Goal: Task Accomplishment & Management: Manage account settings

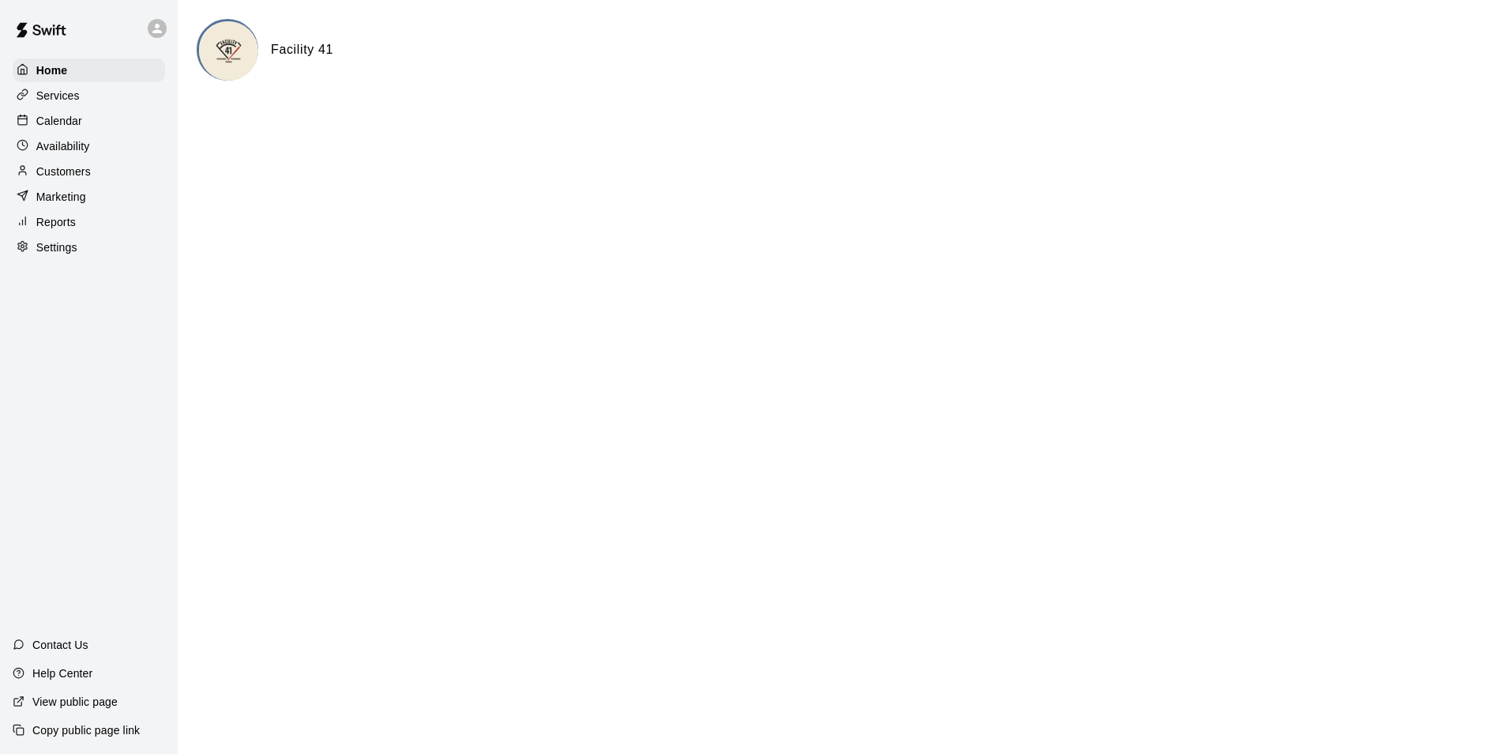
click at [57, 121] on p "Calendar" at bounding box center [59, 121] width 46 height 16
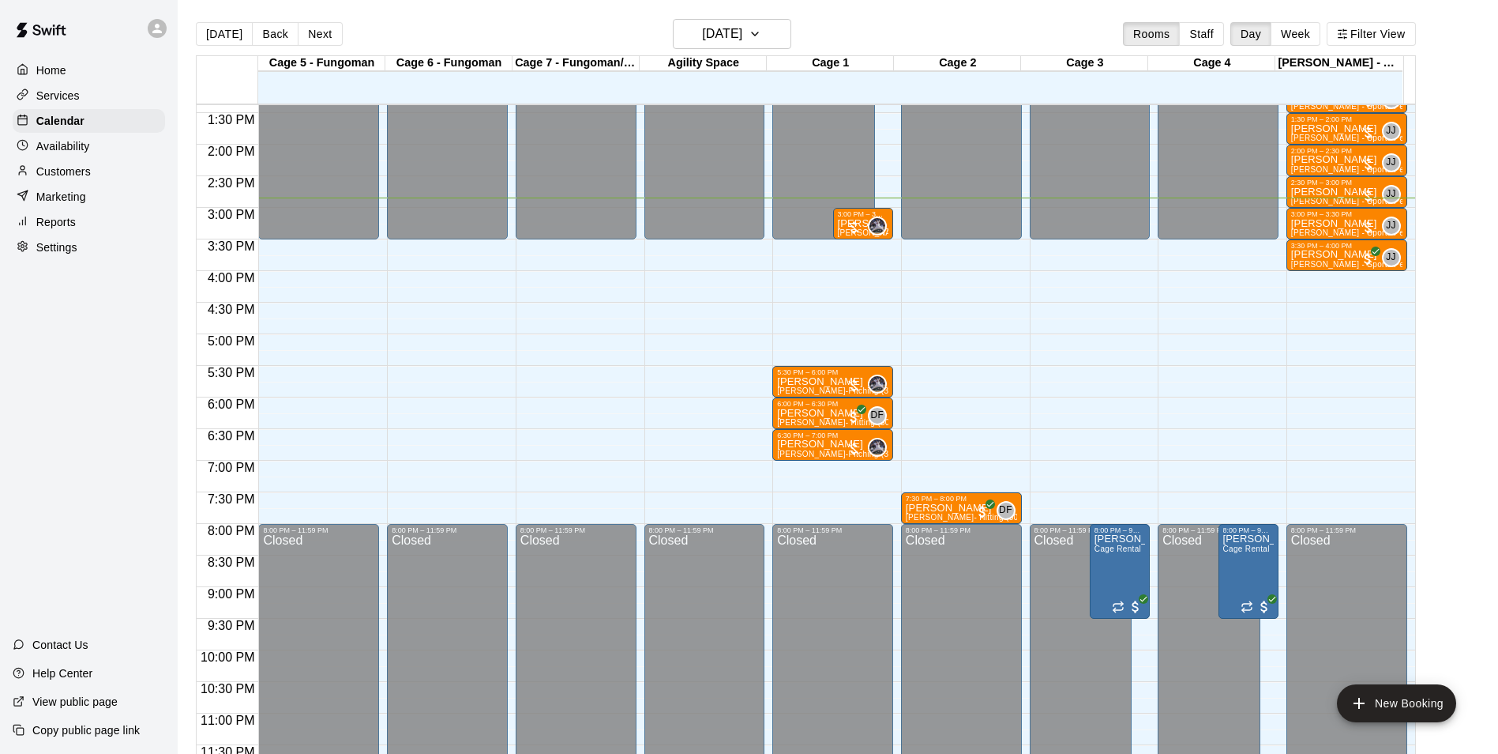
scroll to position [852, 0]
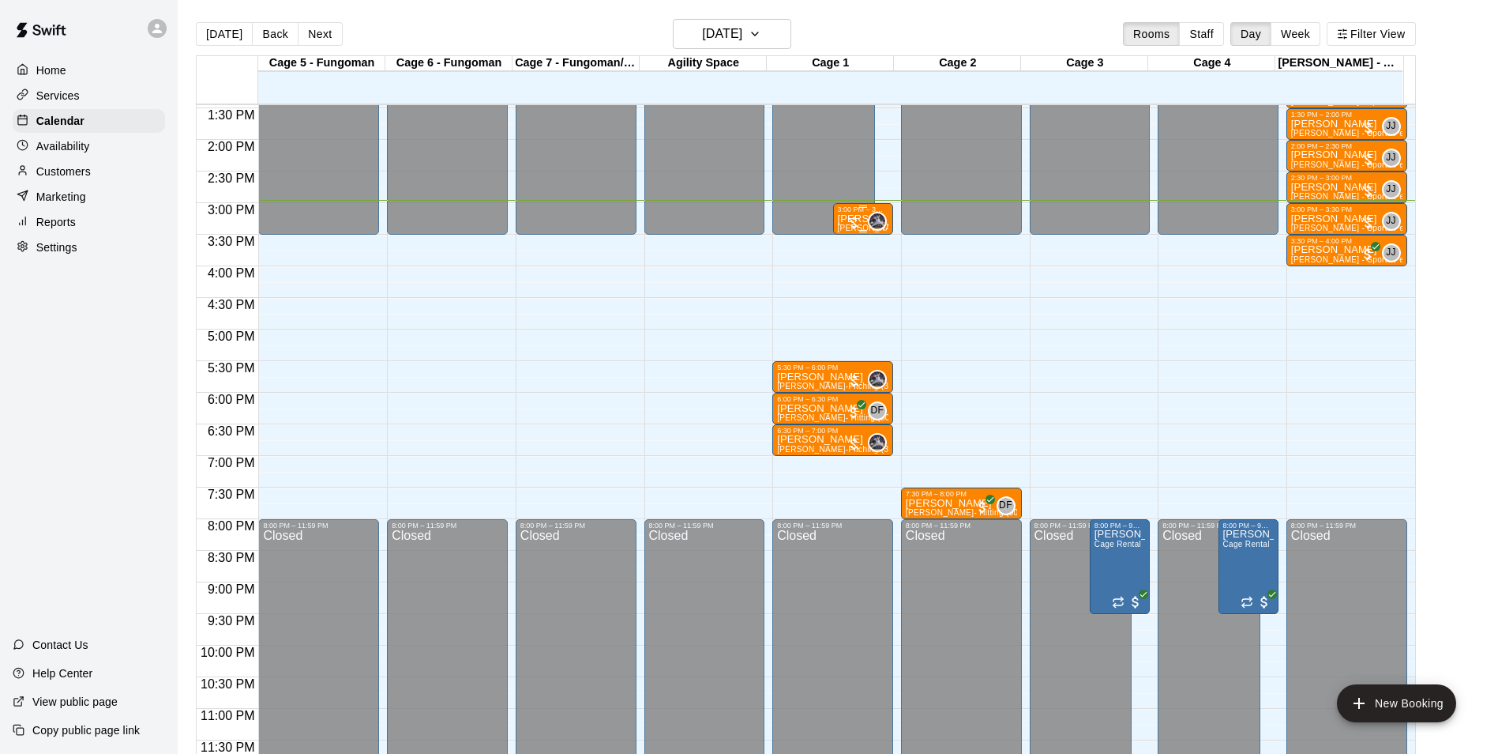
click at [852, 226] on div at bounding box center [854, 223] width 16 height 16
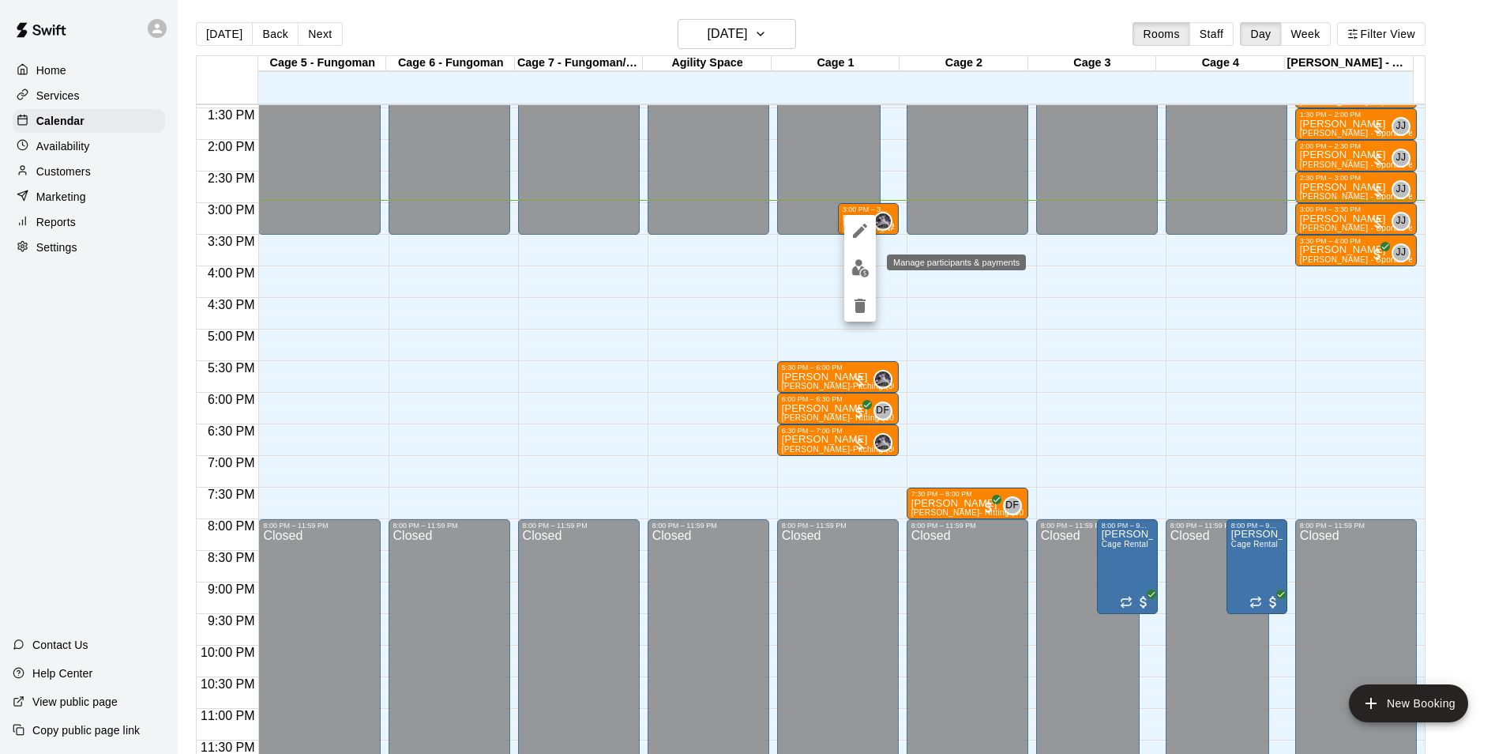
click at [859, 264] on img "edit" at bounding box center [861, 268] width 18 height 18
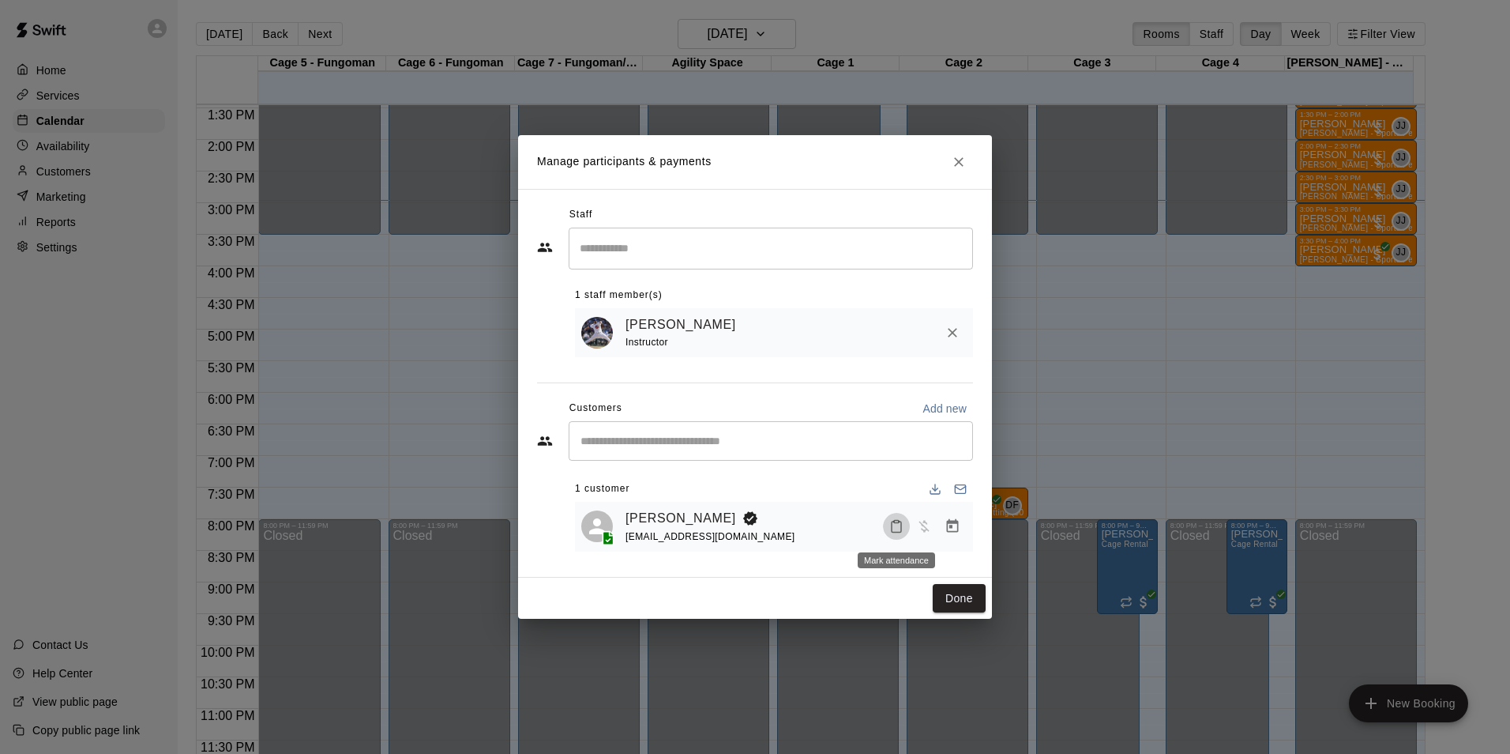
click at [893, 532] on icon "Mark attendance" at bounding box center [896, 526] width 9 height 11
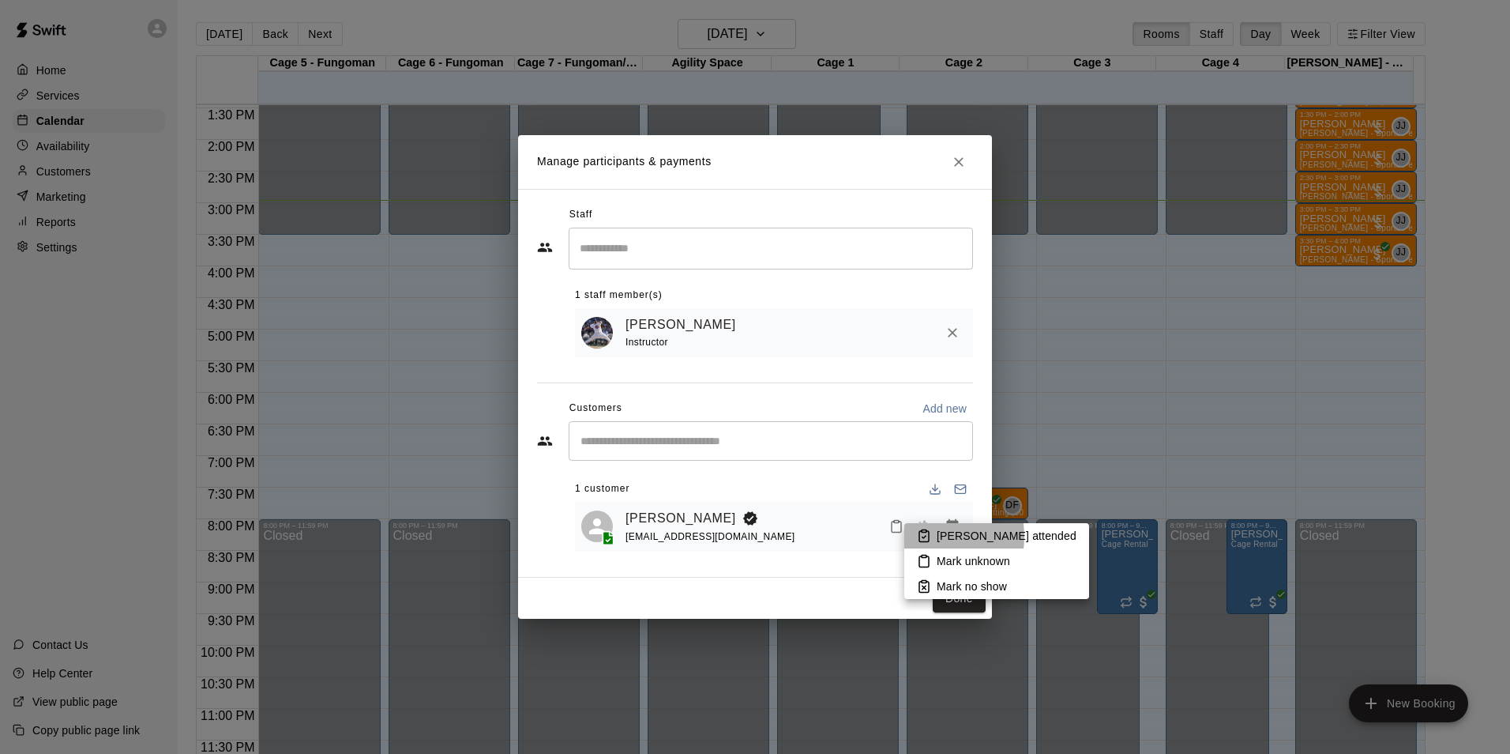
click at [919, 536] on icon at bounding box center [924, 535] width 14 height 14
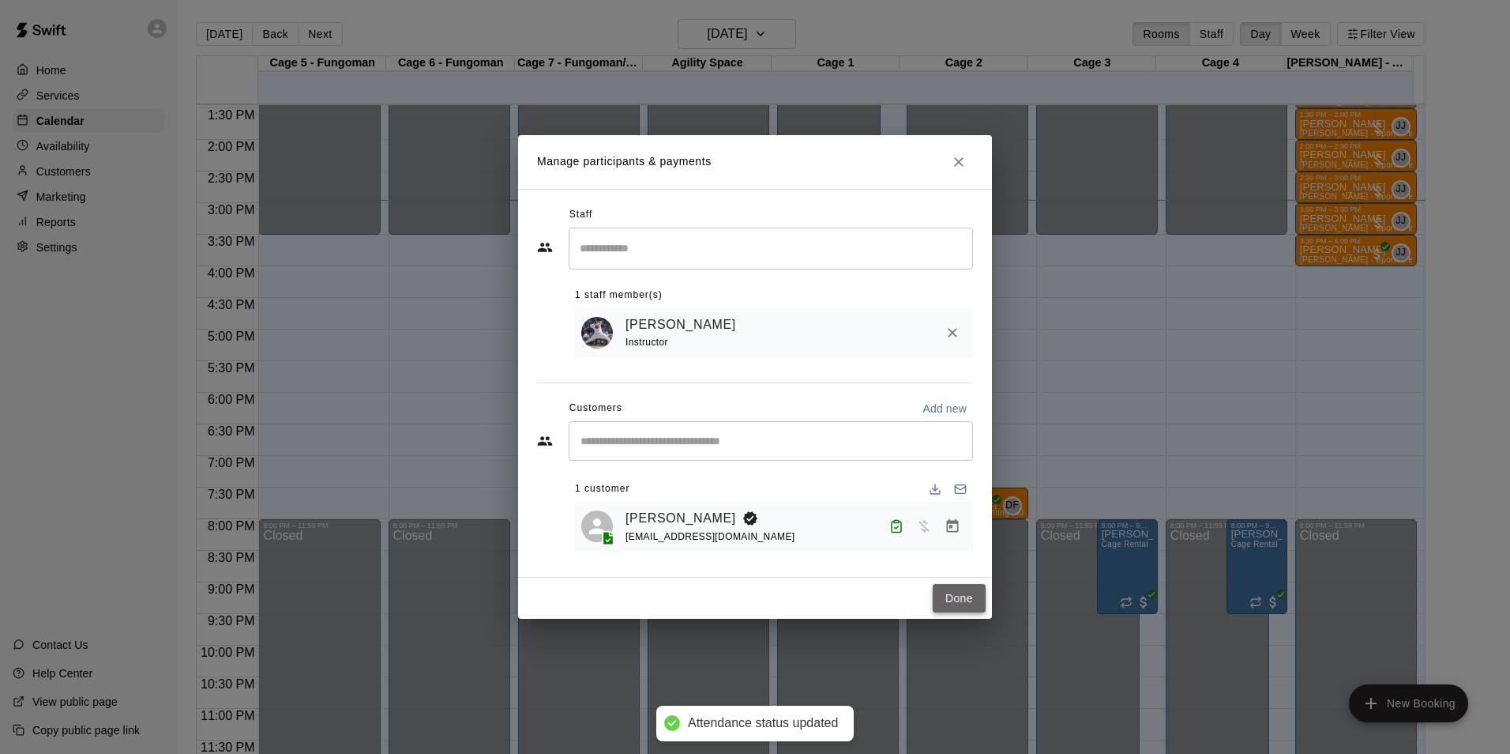
click at [950, 605] on button "Done" at bounding box center [959, 598] width 53 height 29
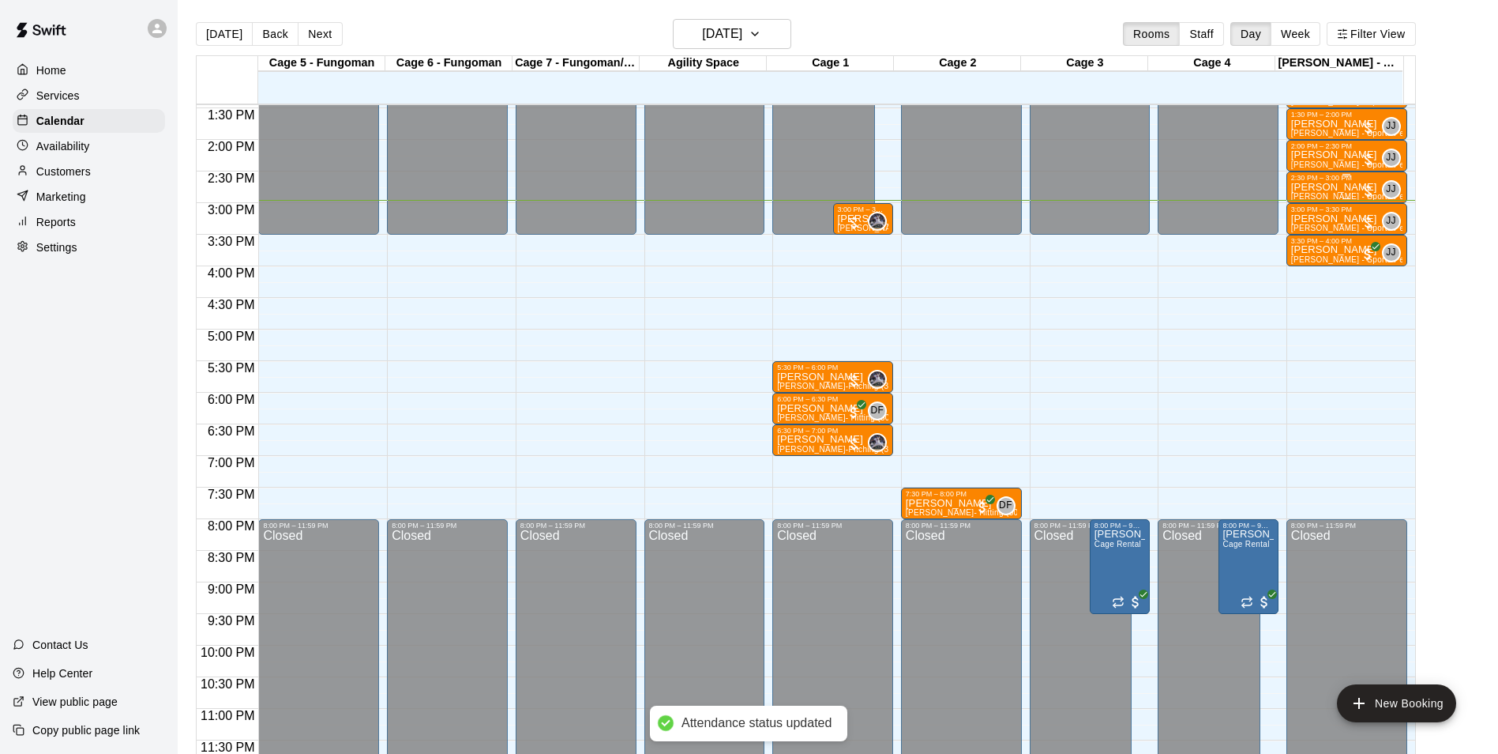
click at [1322, 187] on p "[PERSON_NAME]" at bounding box center [1347, 187] width 111 height 0
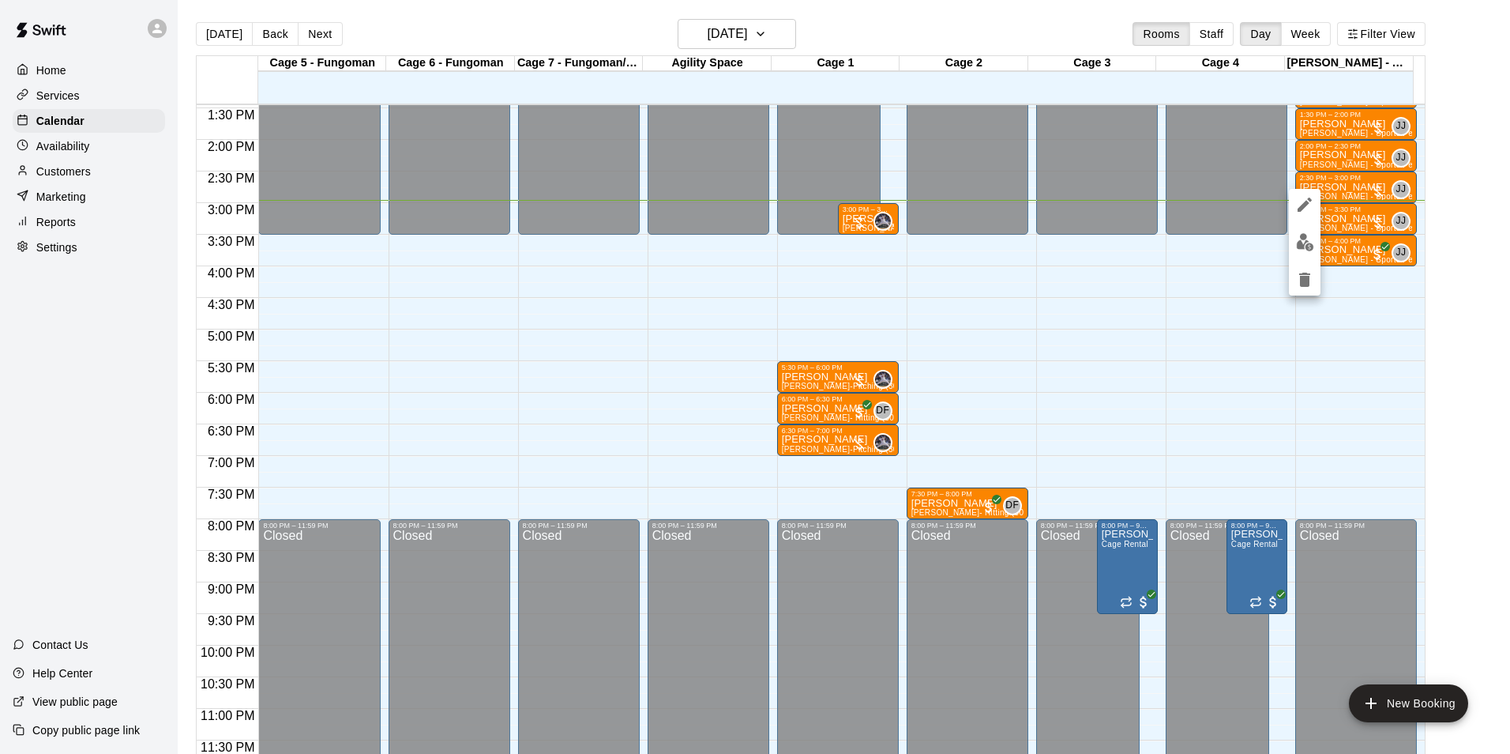
click at [1352, 143] on div at bounding box center [755, 377] width 1510 height 754
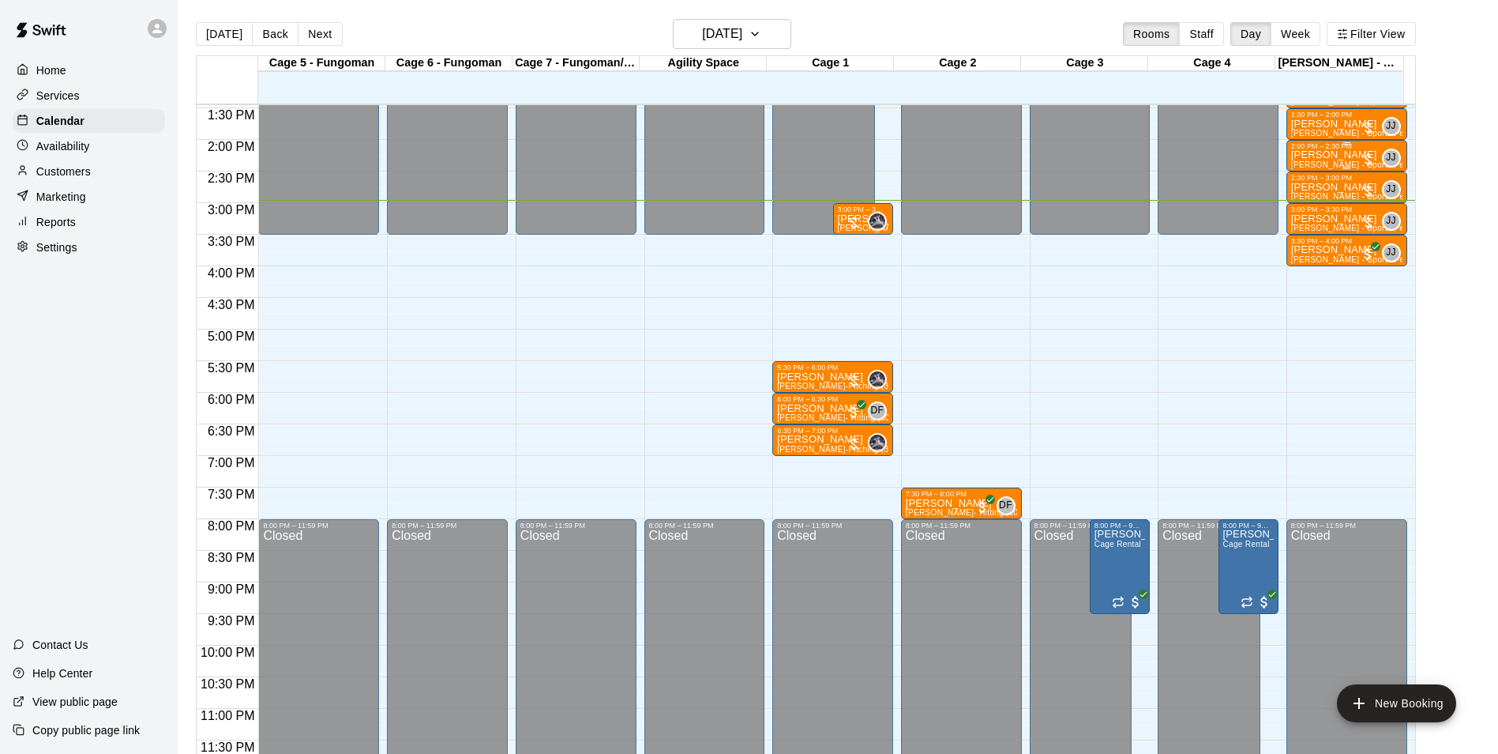
click at [1342, 162] on span "[PERSON_NAME] - Sports Performance Training (30 min)" at bounding box center [1400, 164] width 217 height 9
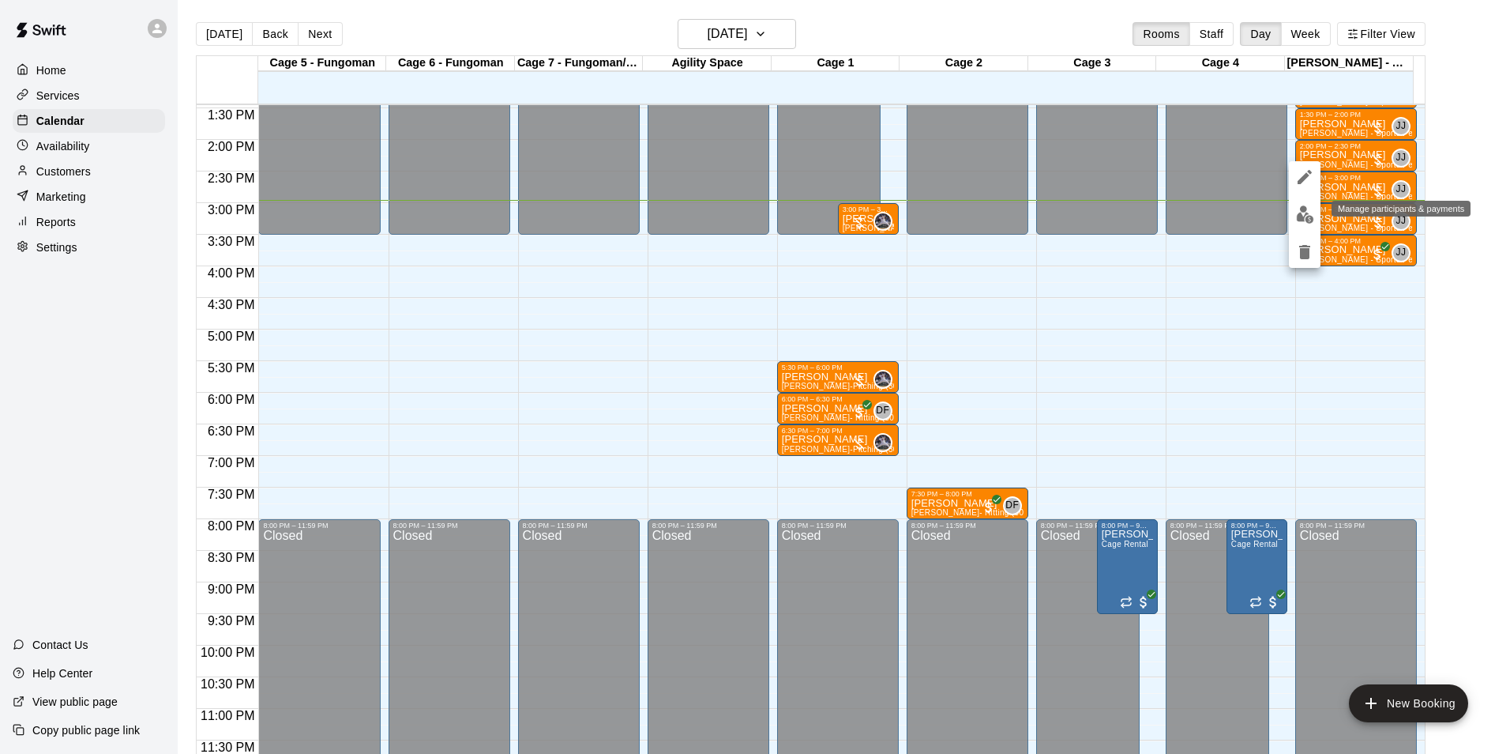
click at [1305, 216] on img "edit" at bounding box center [1305, 214] width 18 height 18
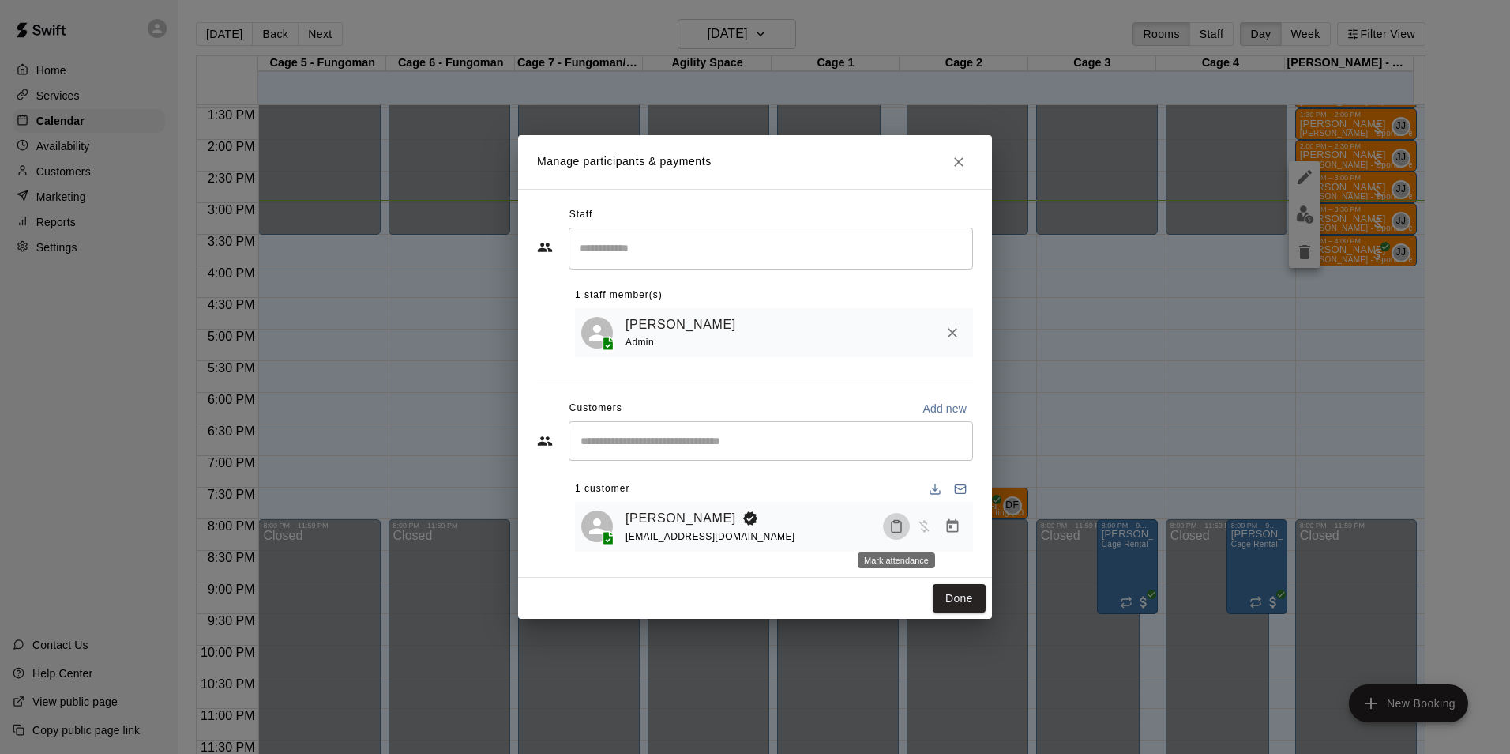
click at [889, 531] on button "Mark attendance" at bounding box center [896, 526] width 27 height 27
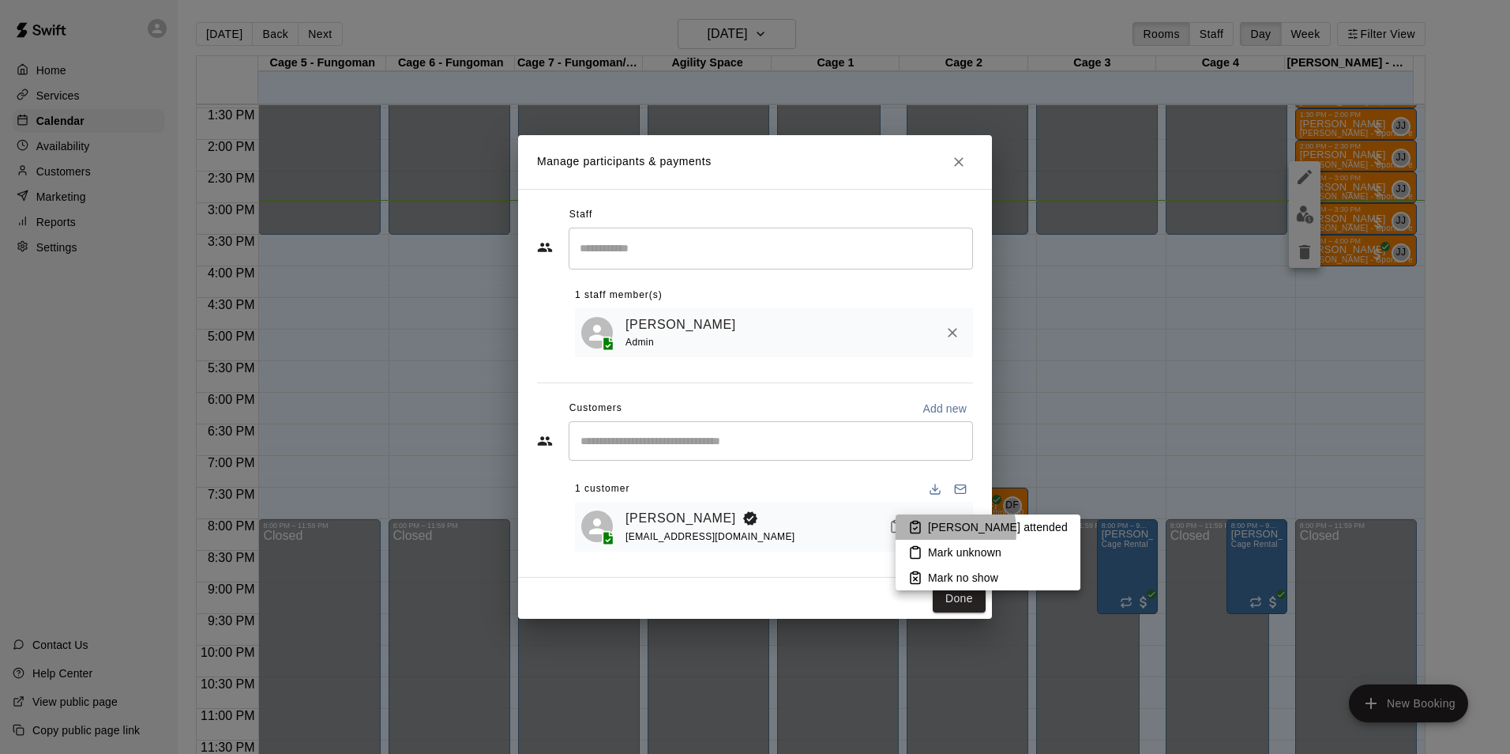
click at [929, 531] on p "[PERSON_NAME] attended" at bounding box center [998, 527] width 140 height 16
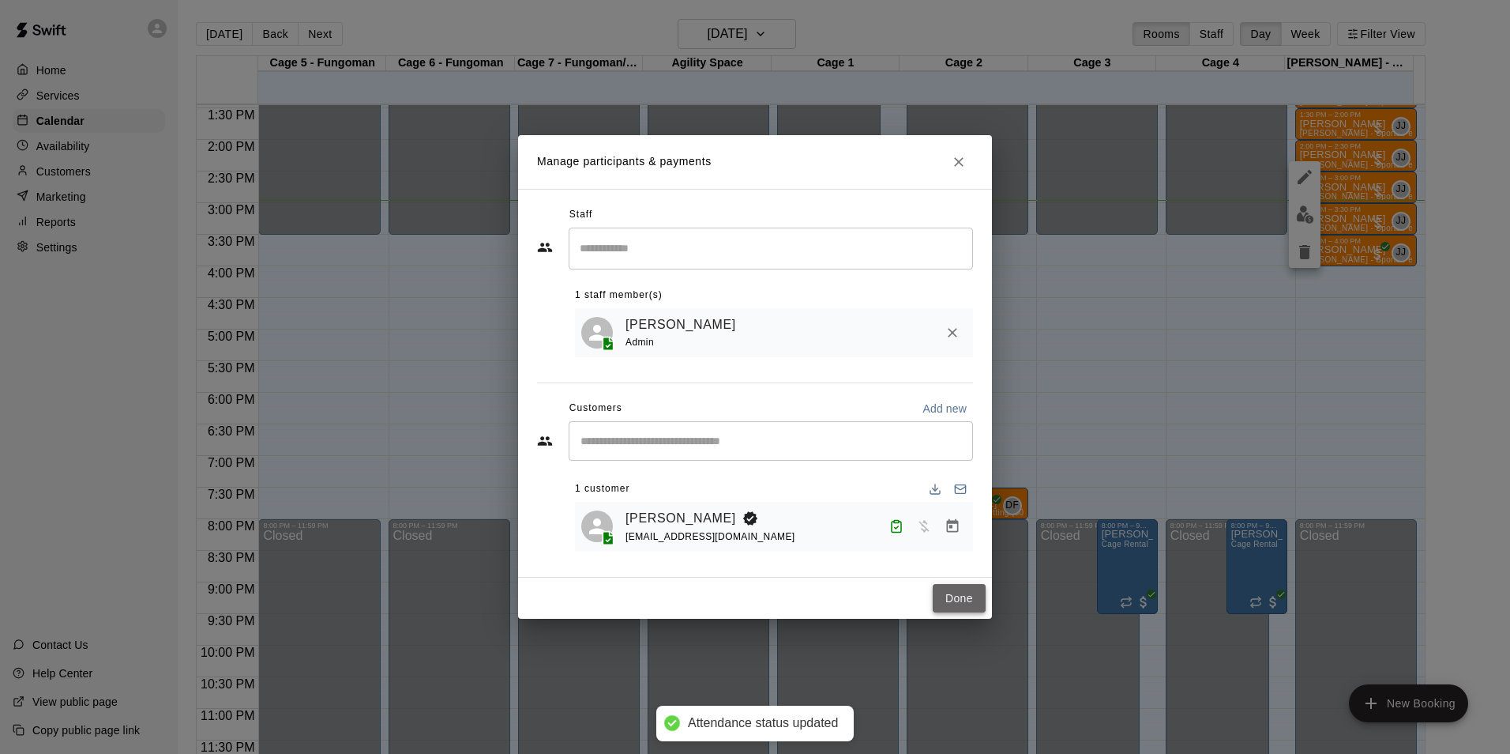
click at [953, 591] on button "Done" at bounding box center [959, 598] width 53 height 29
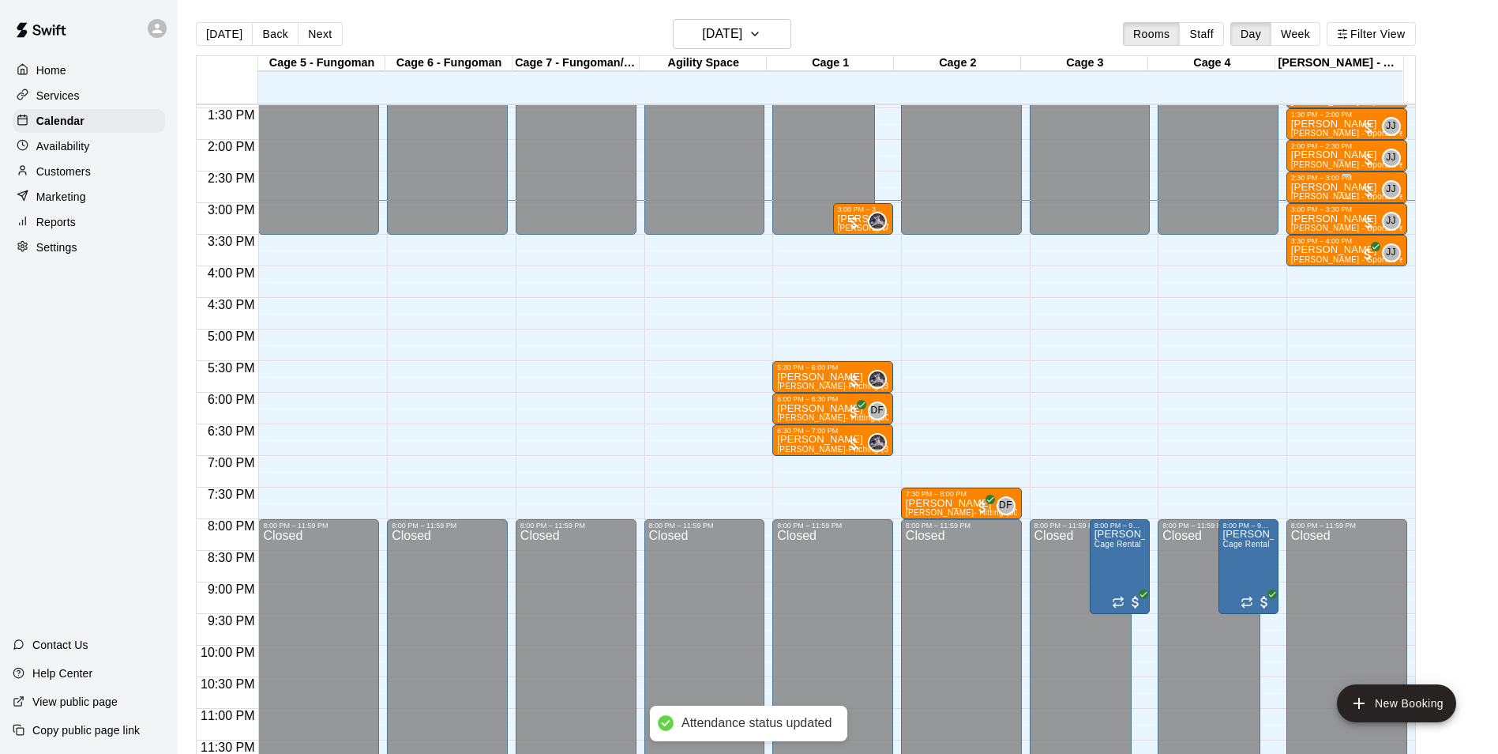
click at [1292, 187] on p "[PERSON_NAME]" at bounding box center [1347, 187] width 111 height 0
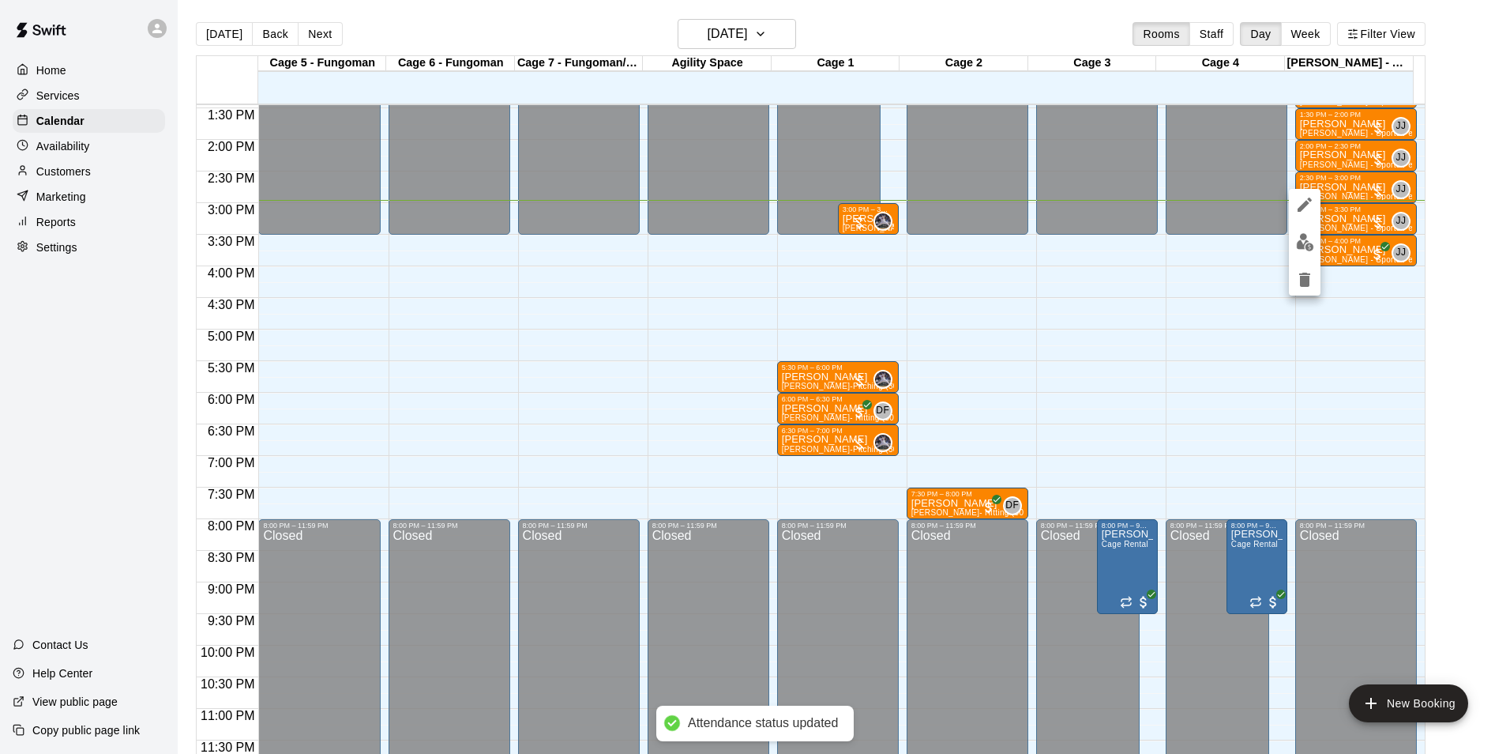
click at [1307, 247] on img "edit" at bounding box center [1305, 242] width 18 height 18
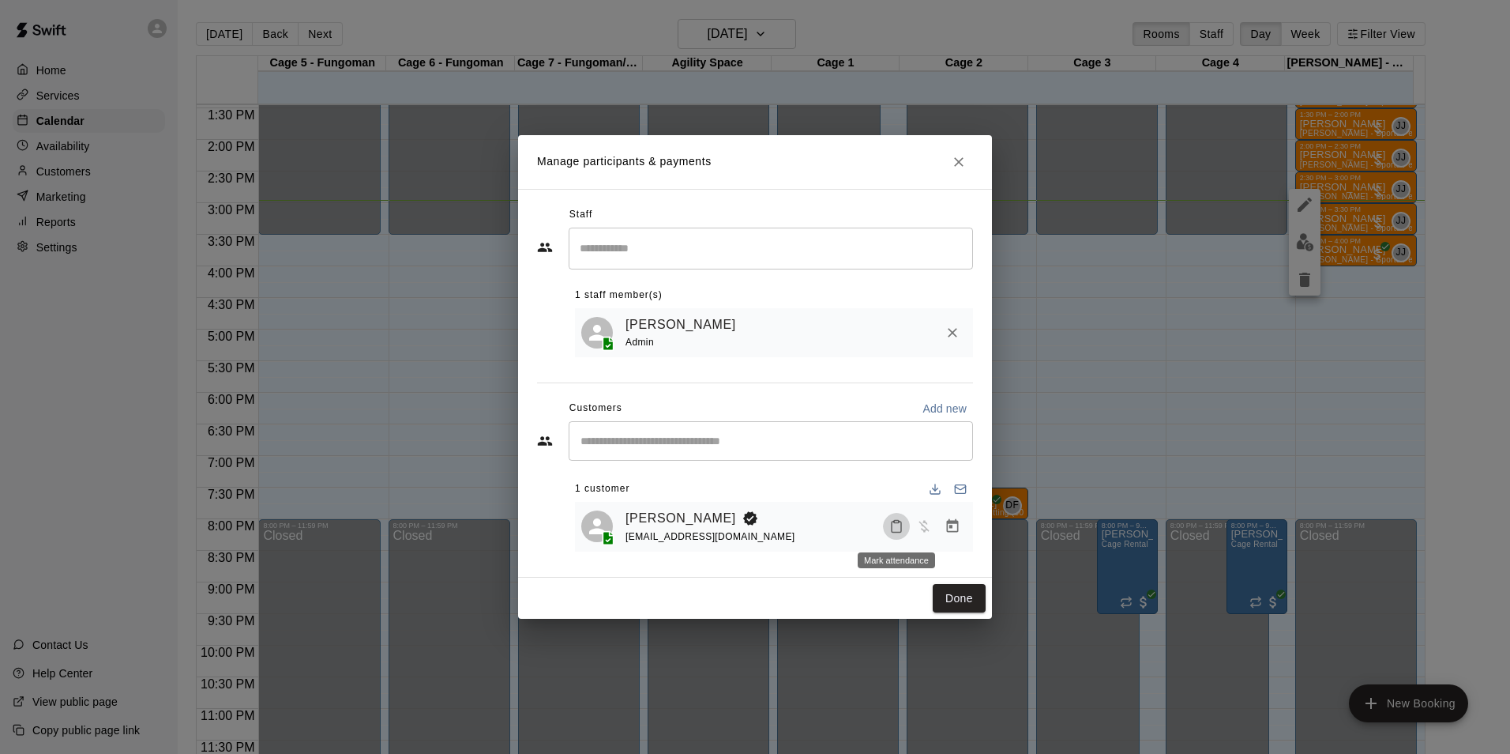
click at [886, 522] on button "Mark attendance" at bounding box center [896, 526] width 27 height 27
click at [909, 521] on icon at bounding box center [915, 527] width 14 height 14
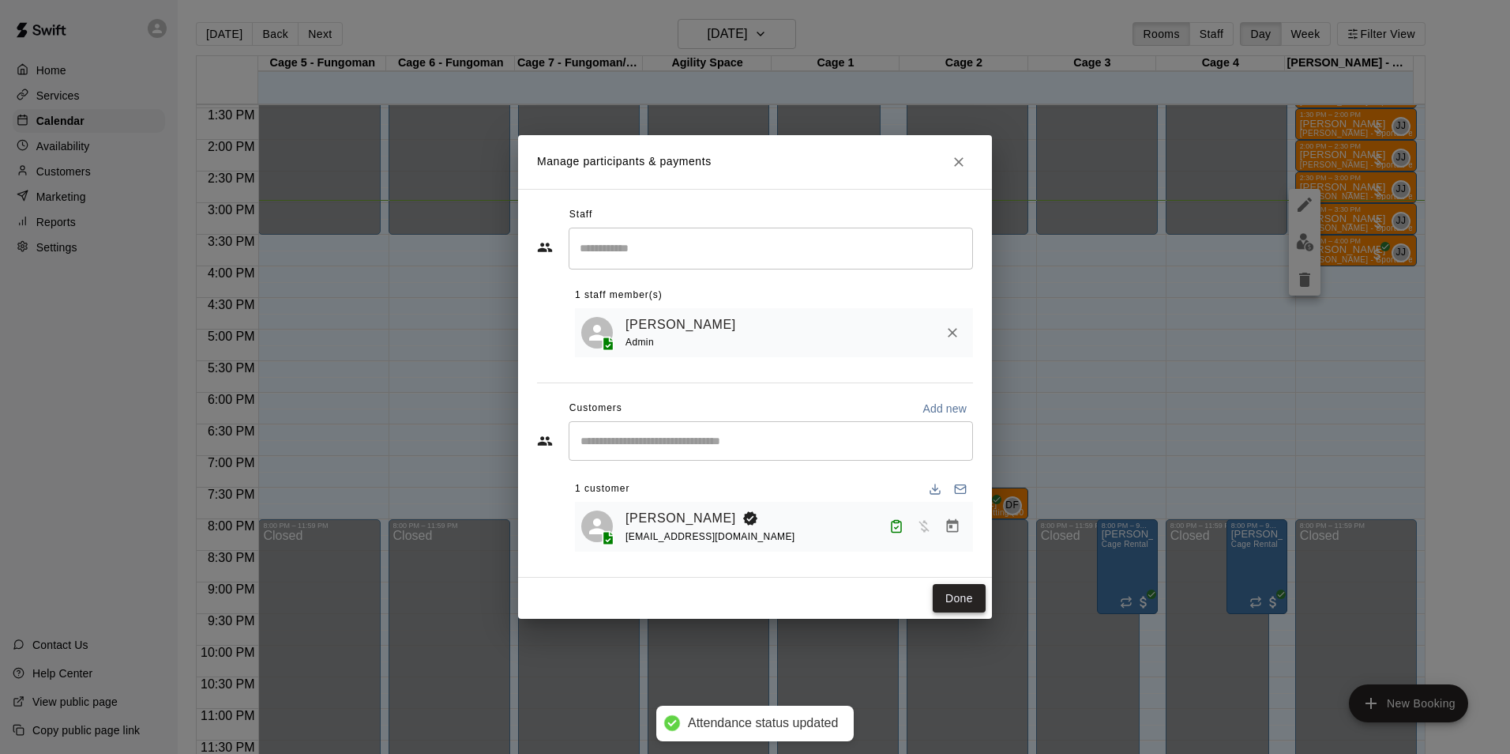
click at [961, 591] on button "Done" at bounding box center [959, 598] width 53 height 29
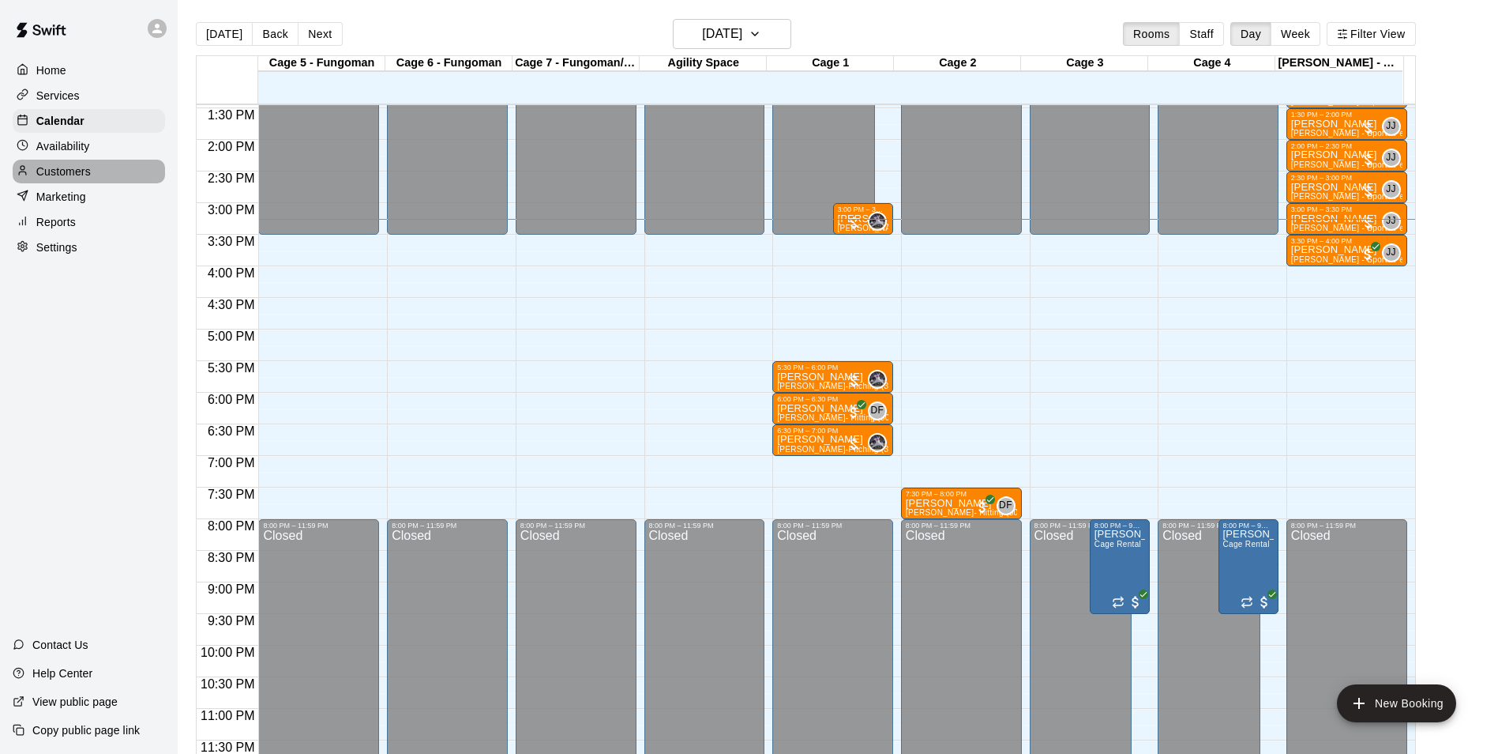
click at [80, 165] on div "Customers" at bounding box center [89, 172] width 152 height 24
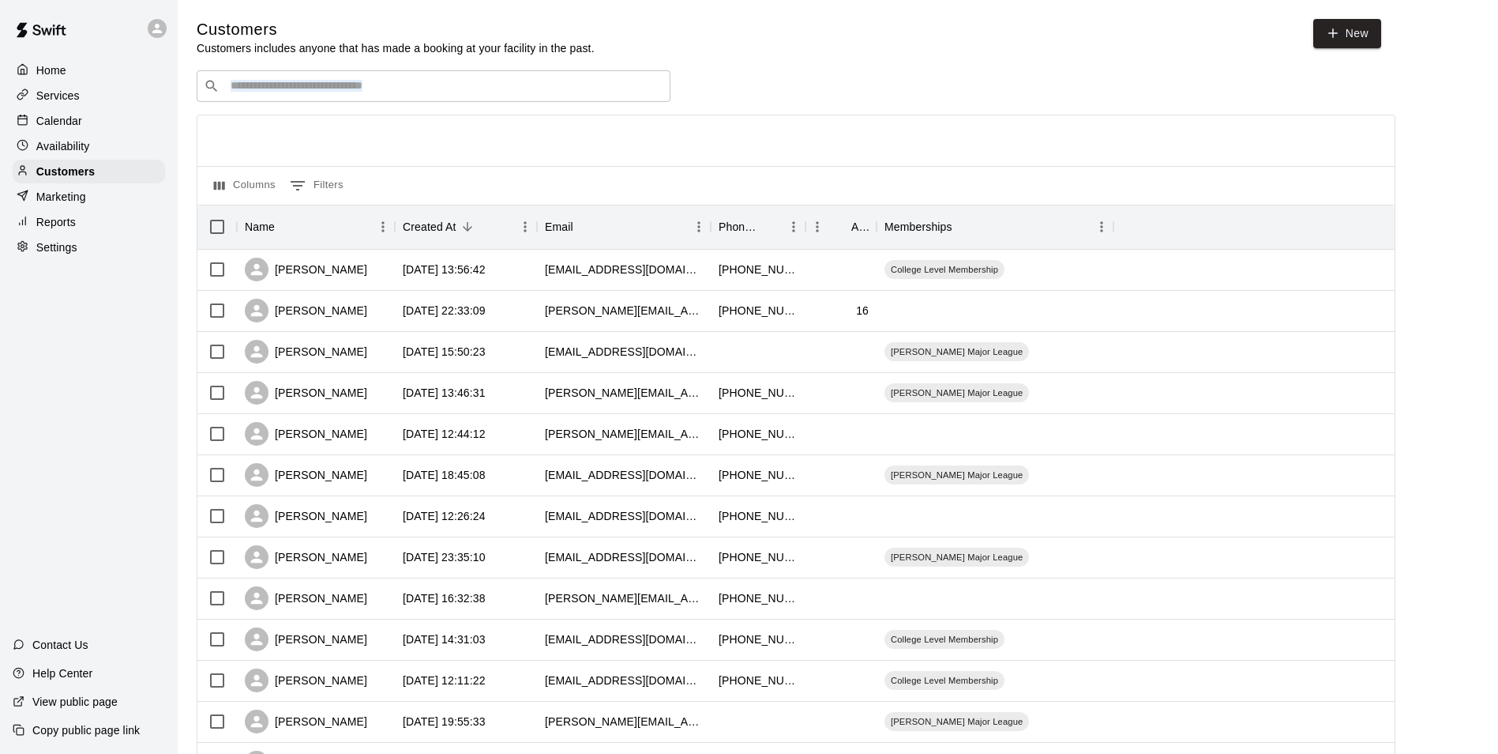
drag, startPoint x: 294, startPoint y: 107, endPoint x: 299, endPoint y: 97, distance: 10.6
click at [299, 97] on div "​ ​ Columns 0 Filters Name Created At Email Phone Number Age Memberships [PERSO…" at bounding box center [796, 694] width 1199 height 1249
drag, startPoint x: 299, startPoint y: 97, endPoint x: 466, endPoint y: 84, distance: 168.0
click at [466, 84] on input "Search customers by name or email" at bounding box center [445, 86] width 438 height 16
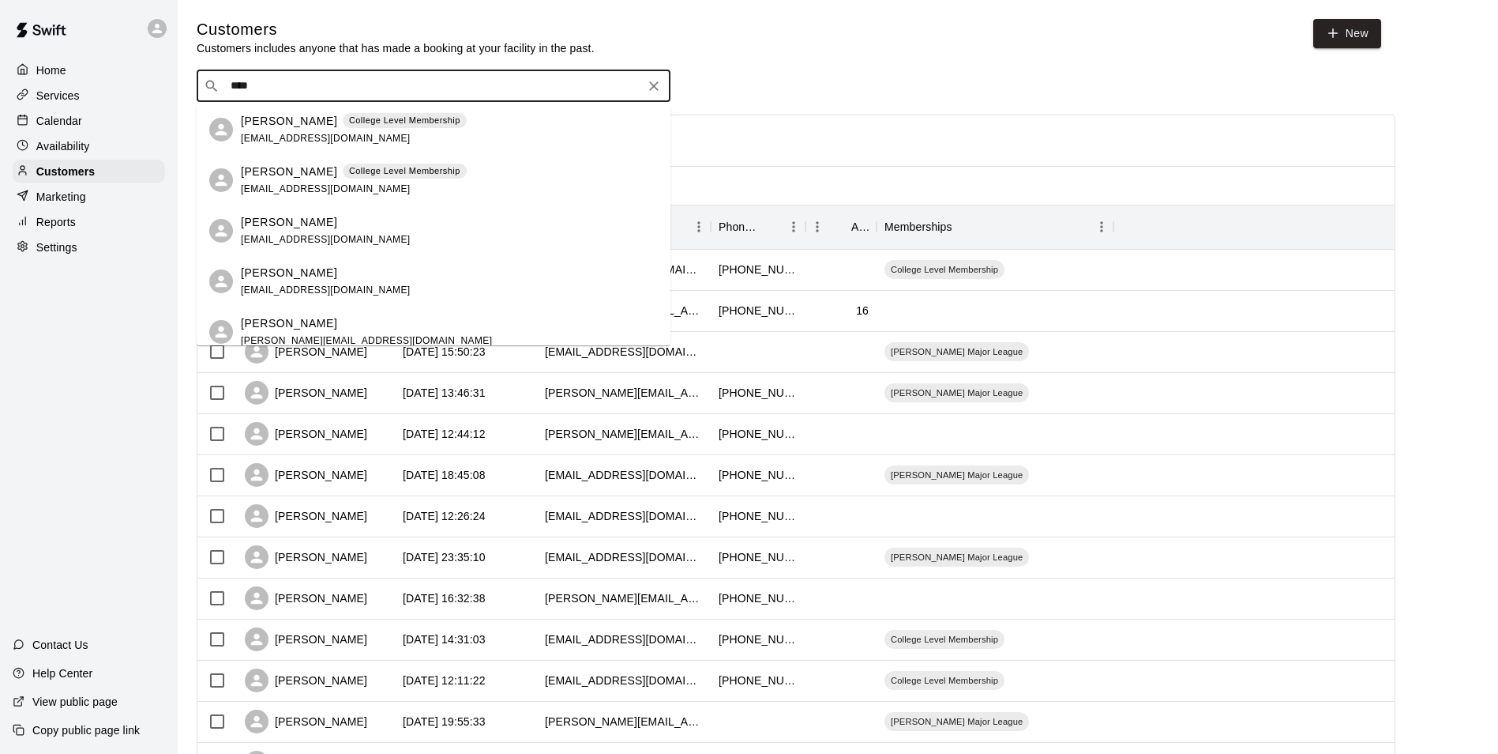
type input "****"
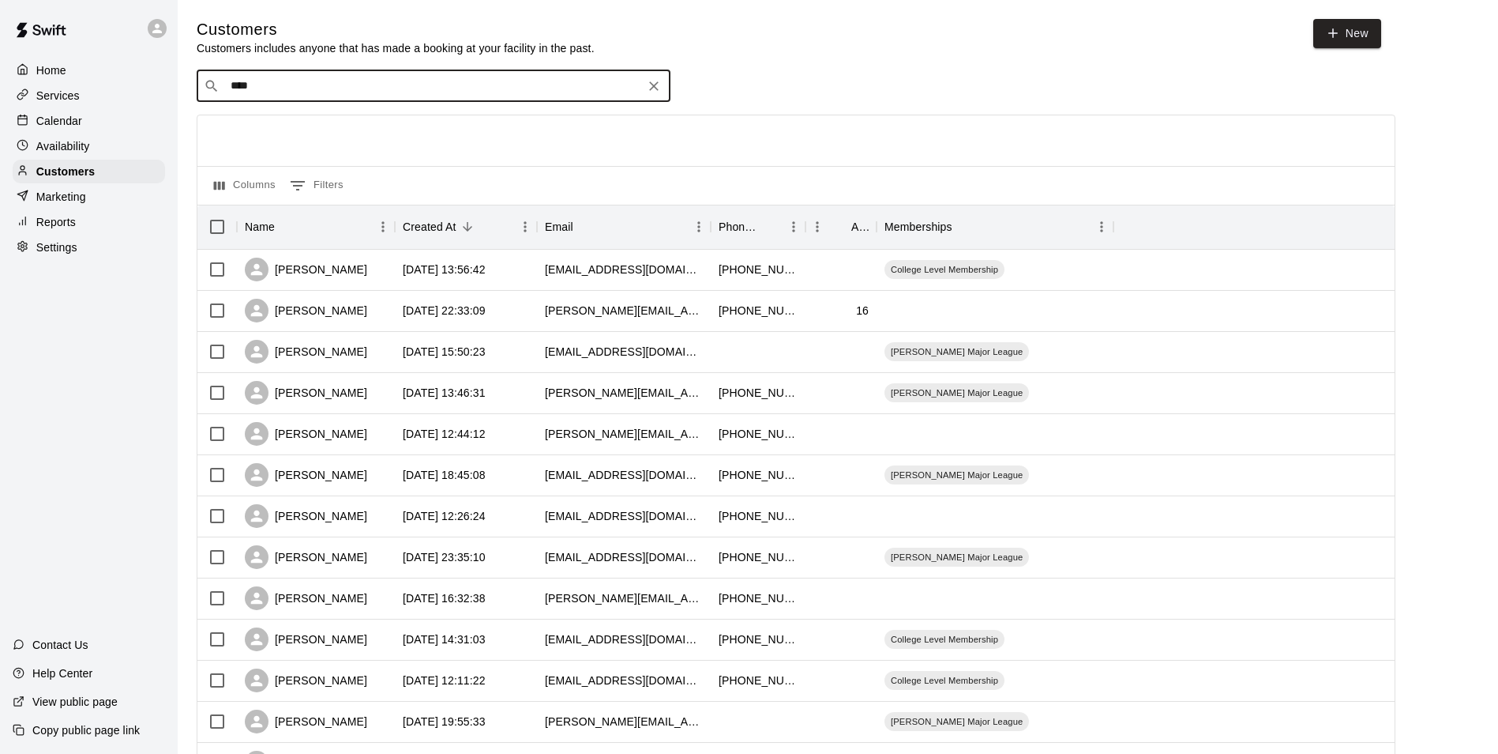
click at [653, 79] on button "Clear" at bounding box center [654, 86] width 22 height 22
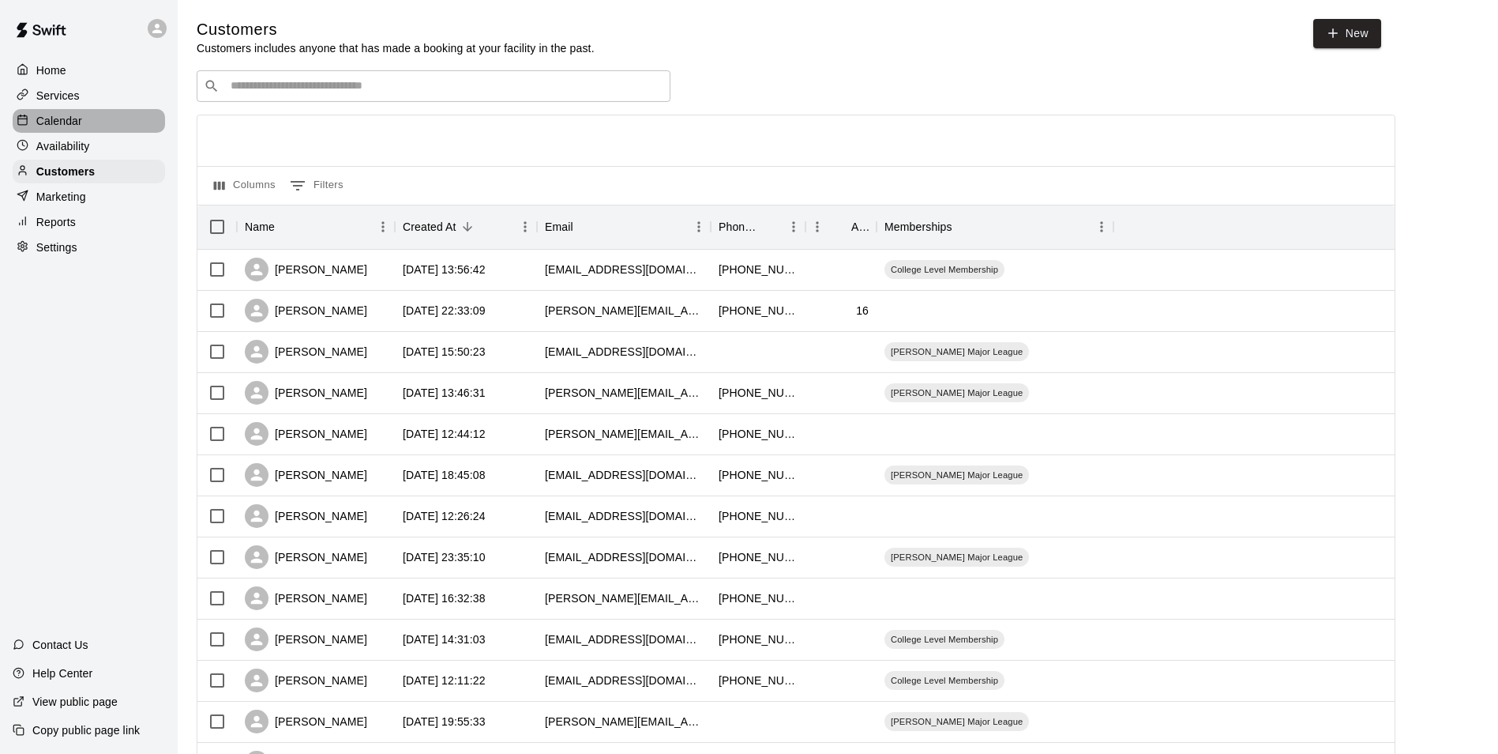
click at [124, 124] on div "Calendar" at bounding box center [89, 121] width 152 height 24
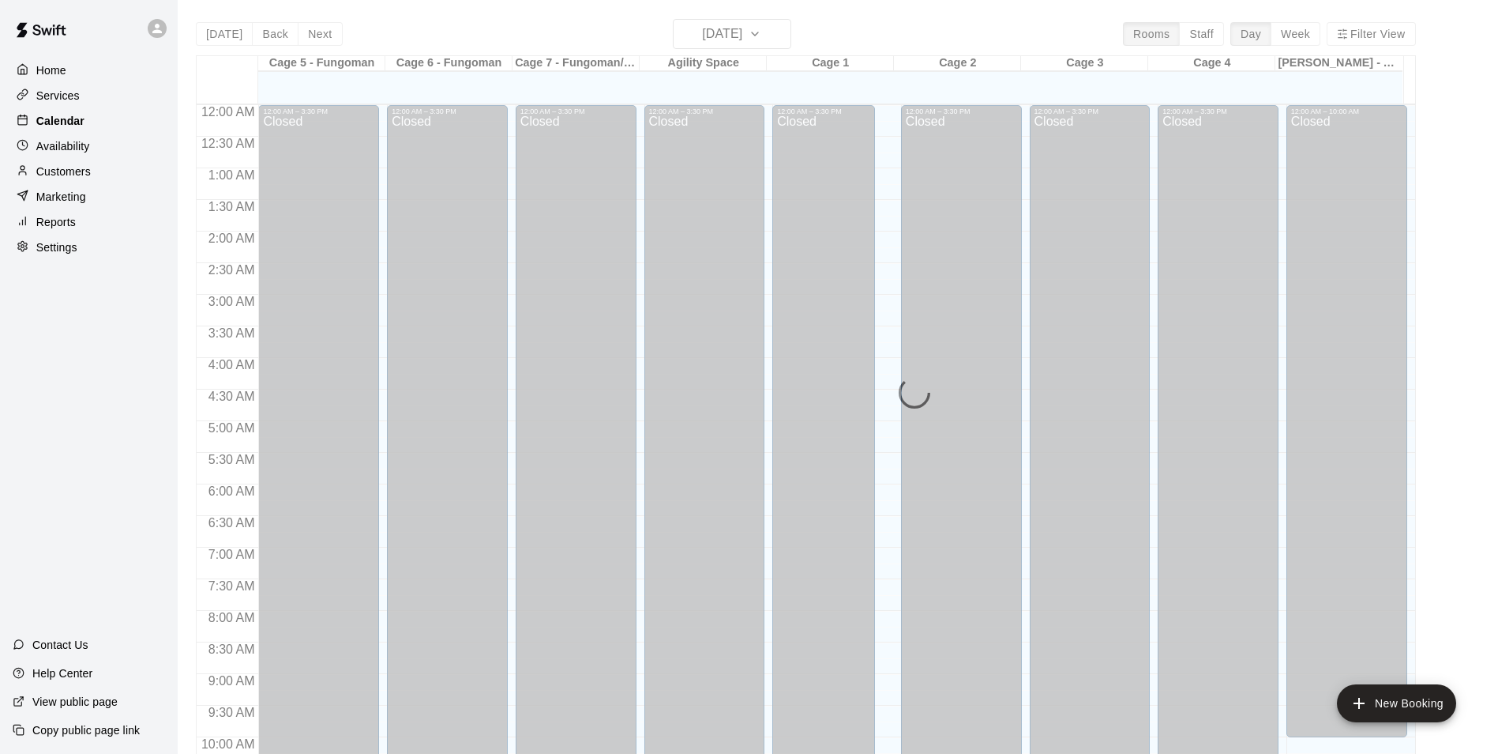
scroll to position [803, 0]
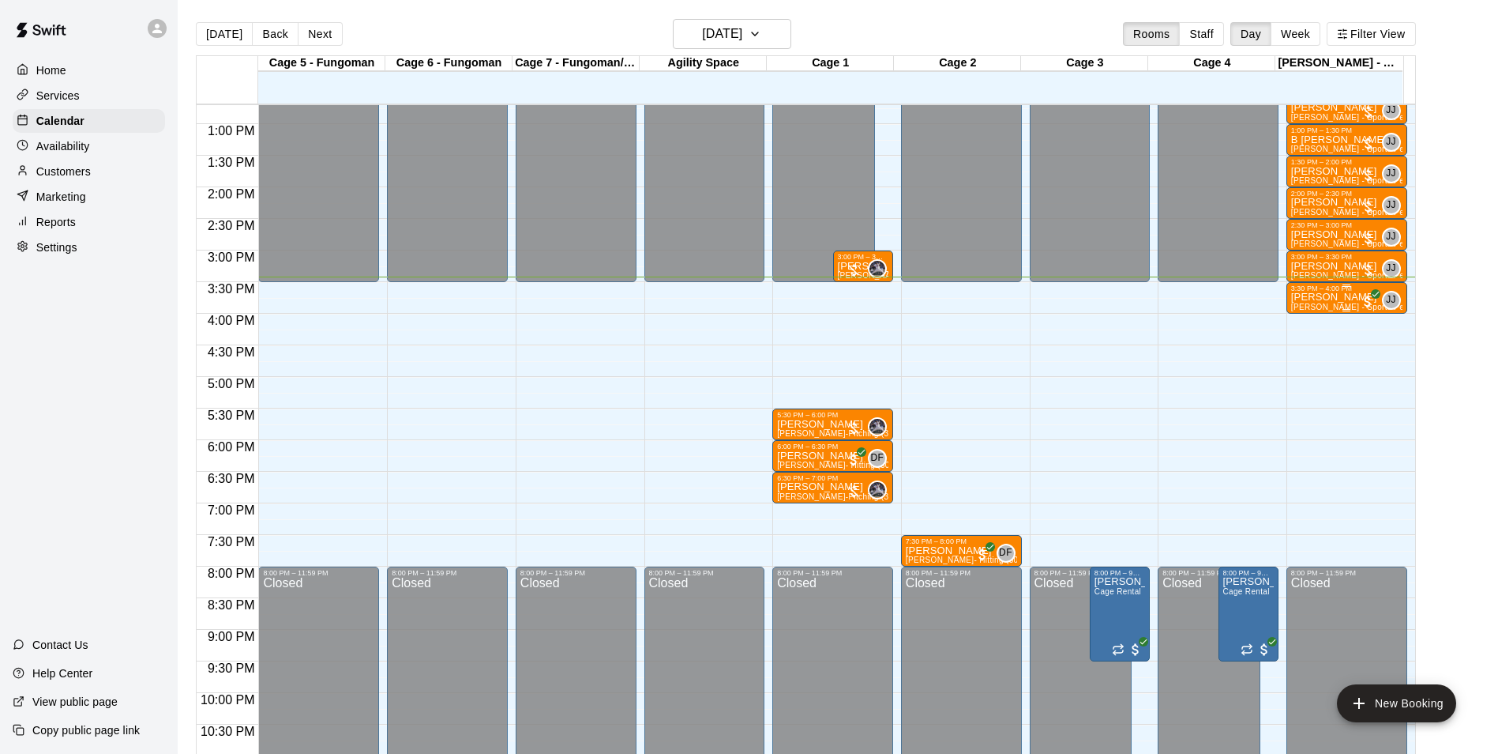
click at [1334, 305] on span "[PERSON_NAME] - Sports Performance Training (30 min)" at bounding box center [1400, 307] width 217 height 9
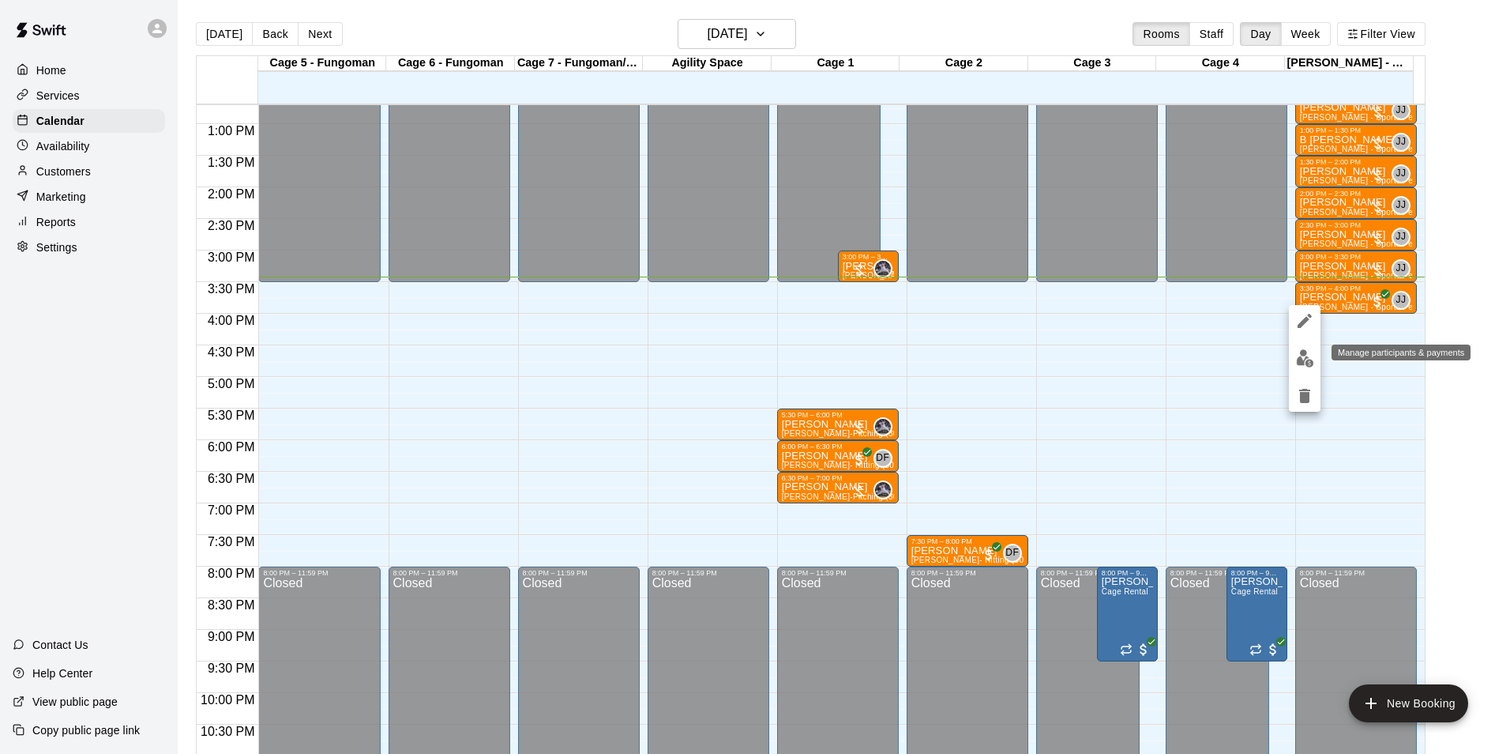
click at [1298, 358] on img "edit" at bounding box center [1305, 358] width 18 height 18
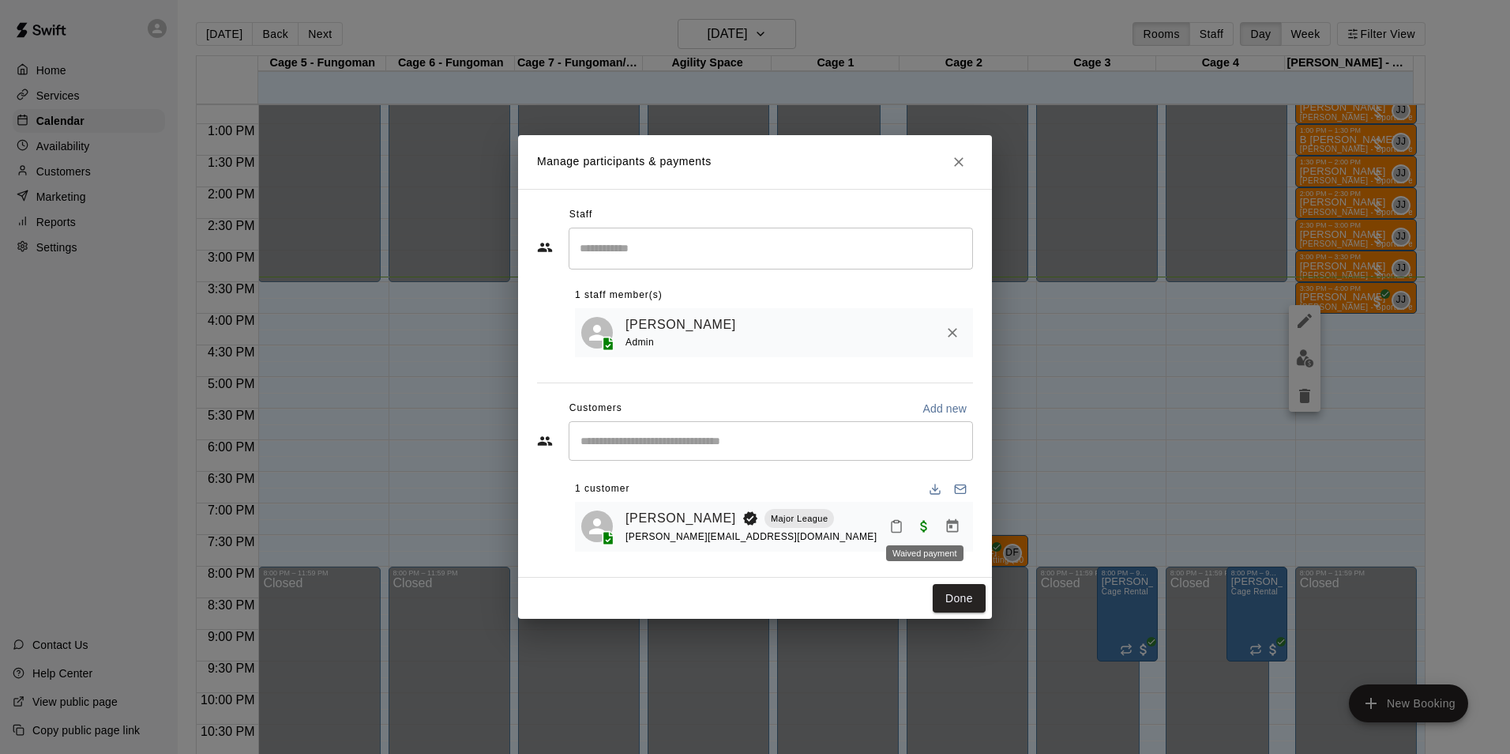
click at [900, 536] on div "Waived payment" at bounding box center [925, 548] width 81 height 28
click at [897, 527] on icon "Mark attendance" at bounding box center [896, 526] width 14 height 14
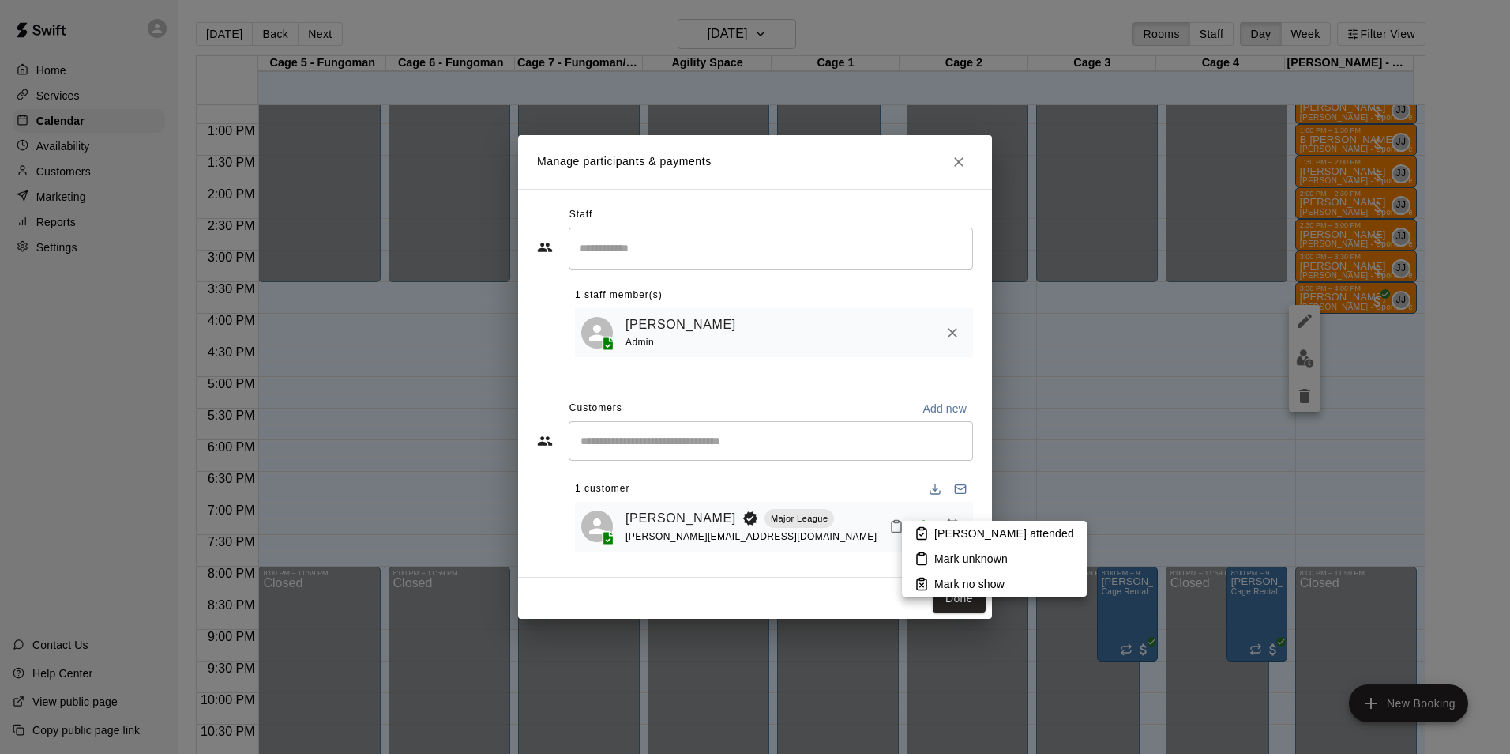
click at [925, 530] on icon at bounding box center [922, 533] width 14 height 14
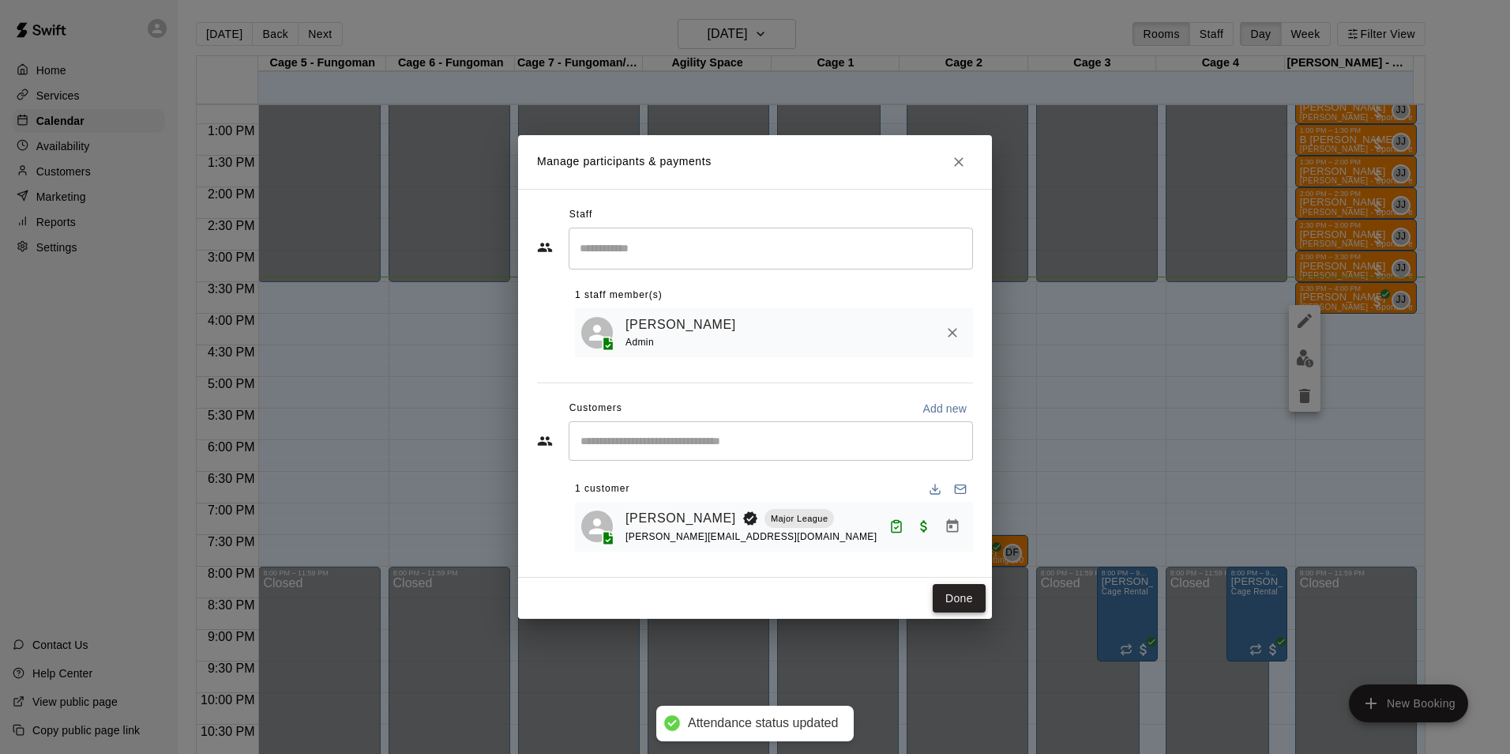
click at [961, 606] on button "Done" at bounding box center [959, 598] width 53 height 29
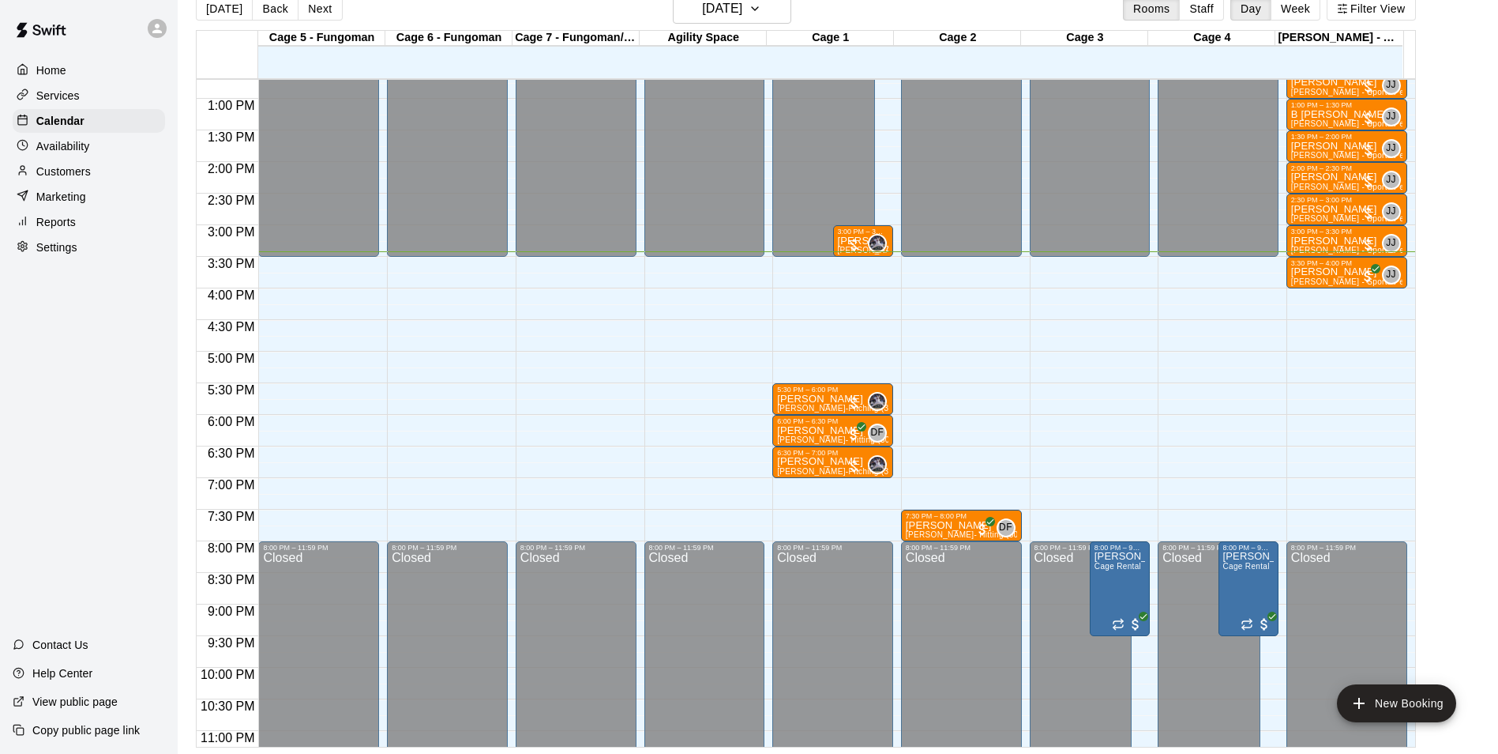
scroll to position [0, 0]
